Goal: Information Seeking & Learning: Learn about a topic

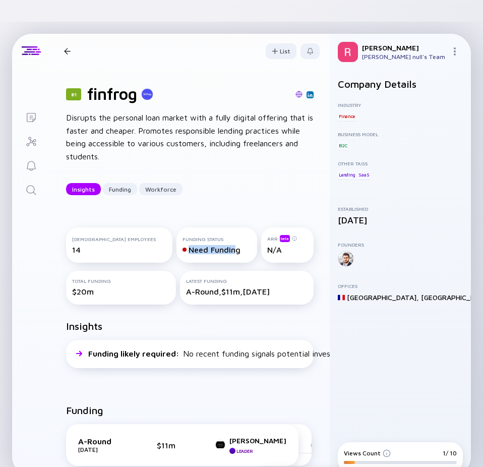
drag, startPoint x: 159, startPoint y: 229, endPoint x: 219, endPoint y: 238, distance: 60.2
click at [235, 238] on div "Funding Status Need Funding" at bounding box center [216, 244] width 81 height 35
click at [206, 236] on div "Funding Status Need Funding" at bounding box center [216, 244] width 81 height 35
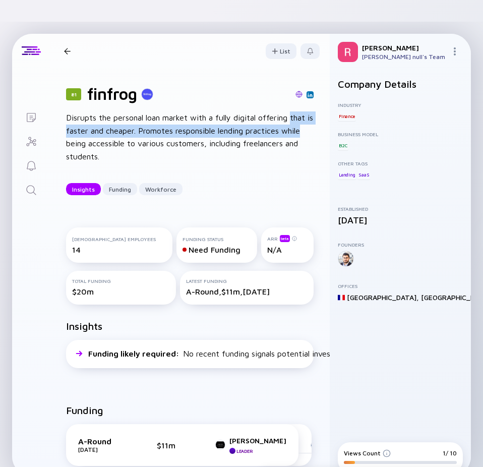
drag, startPoint x: 58, startPoint y: 106, endPoint x: 170, endPoint y: 129, distance: 114.8
click at [170, 129] on div "81 finfrog Disrupts the personal loan market with a fully digital offering that…" at bounding box center [190, 139] width 280 height 143
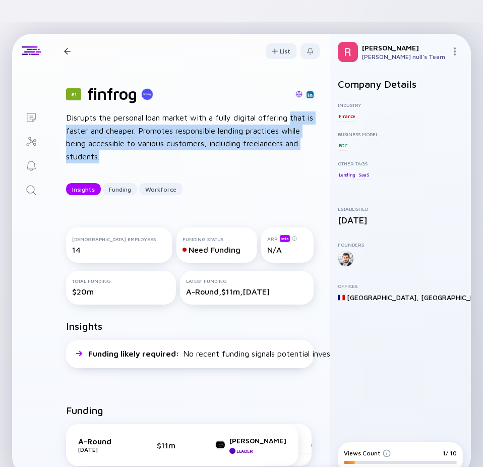
click at [180, 130] on div "Disrupts the personal loan market with a fully digital offering that is faster …" at bounding box center [190, 136] width 248 height 51
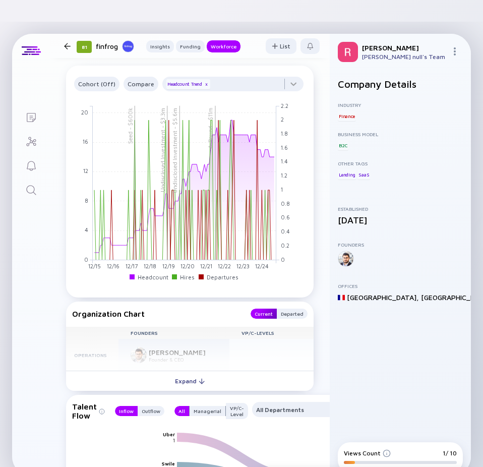
scroll to position [958, 0]
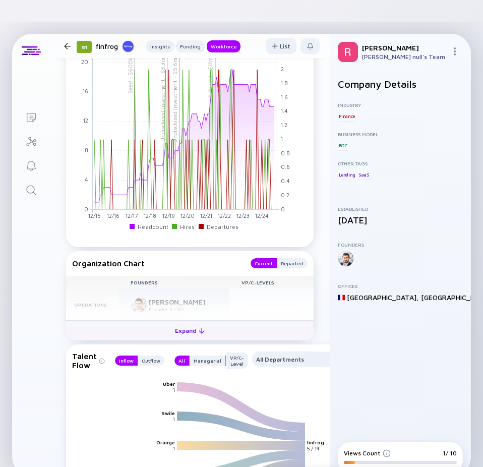
click at [191, 323] on div "Expand" at bounding box center [190, 331] width 42 height 16
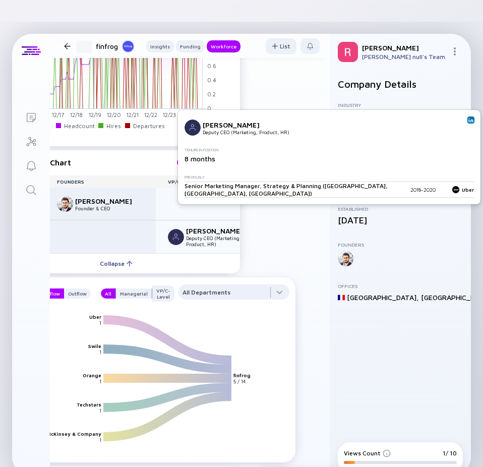
scroll to position [1059, 0]
